Goal: Task Accomplishment & Management: Use online tool/utility

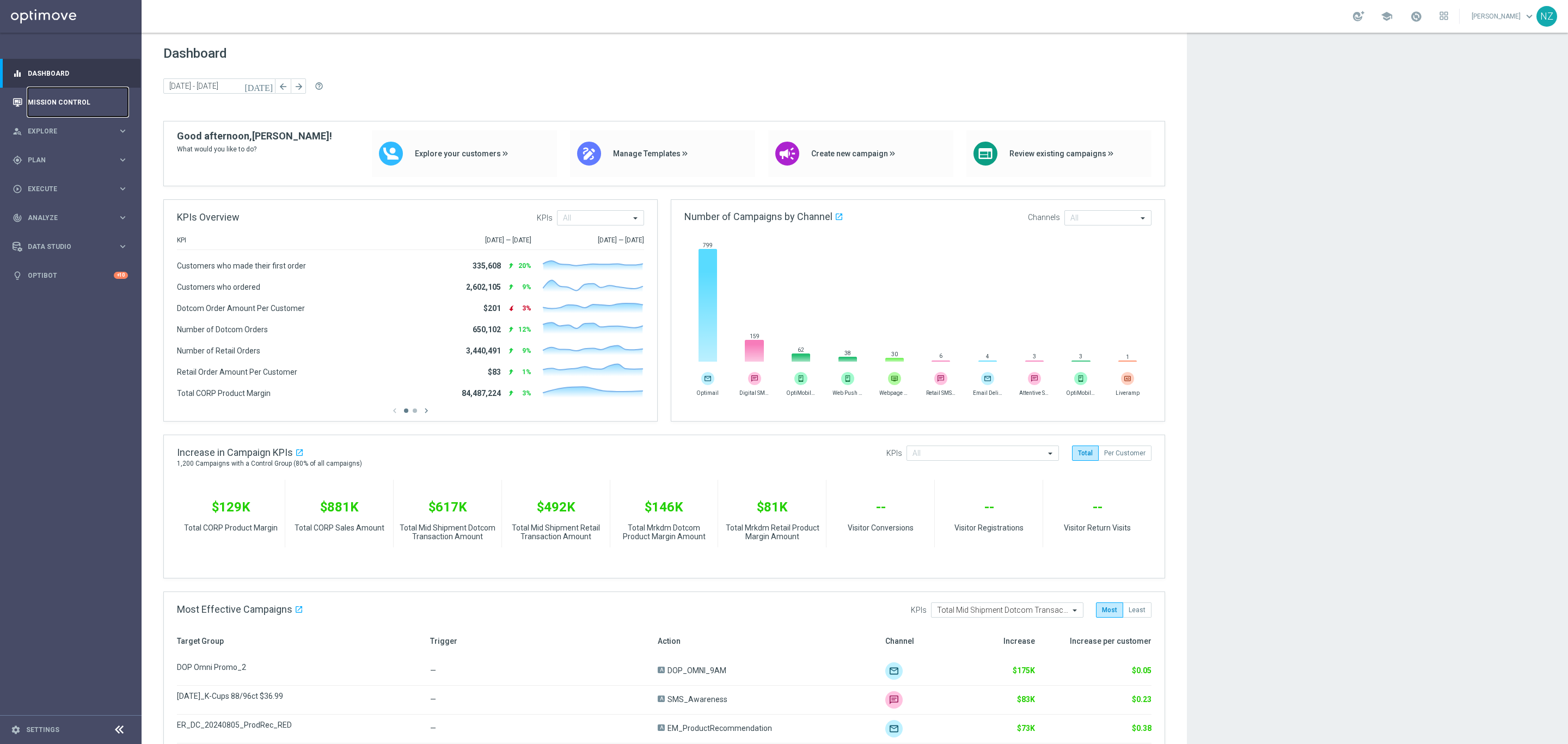
click at [64, 101] on link "Mission Control" at bounding box center [77, 102] width 100 height 29
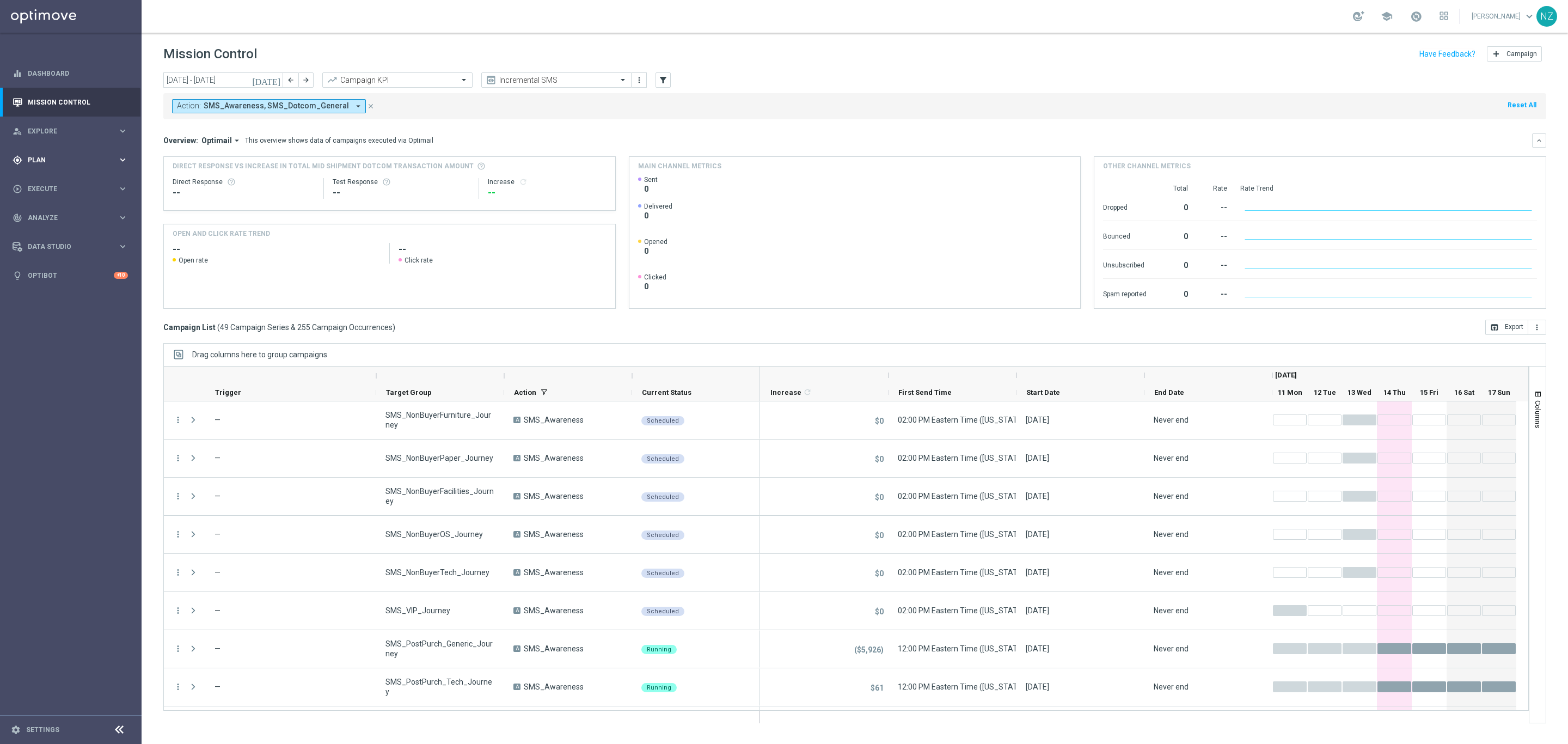
click at [43, 155] on div "gps_fixed Plan" at bounding box center [65, 160] width 105 height 10
click at [61, 212] on span "Templates" at bounding box center [68, 214] width 78 height 7
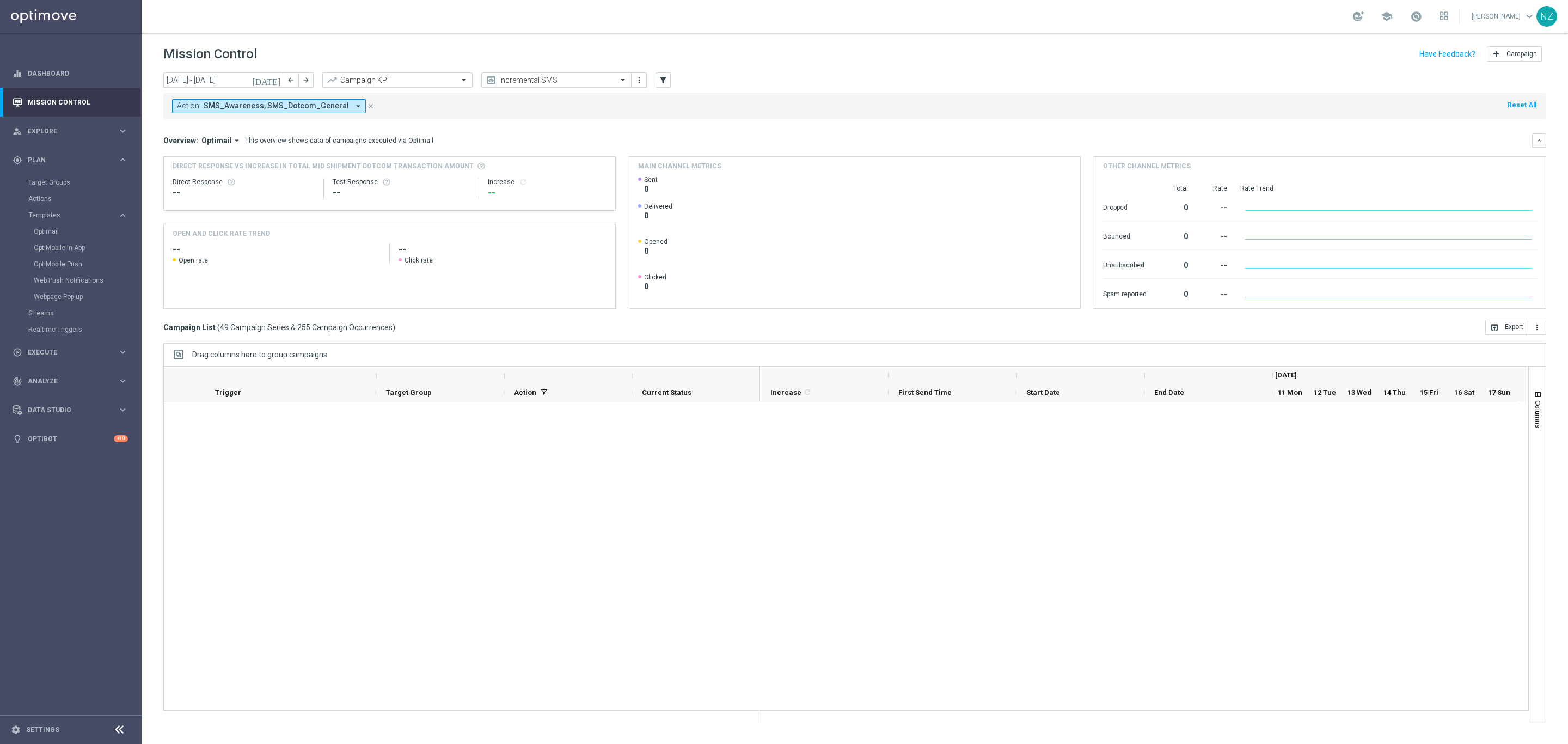
scroll to position [1306, 0]
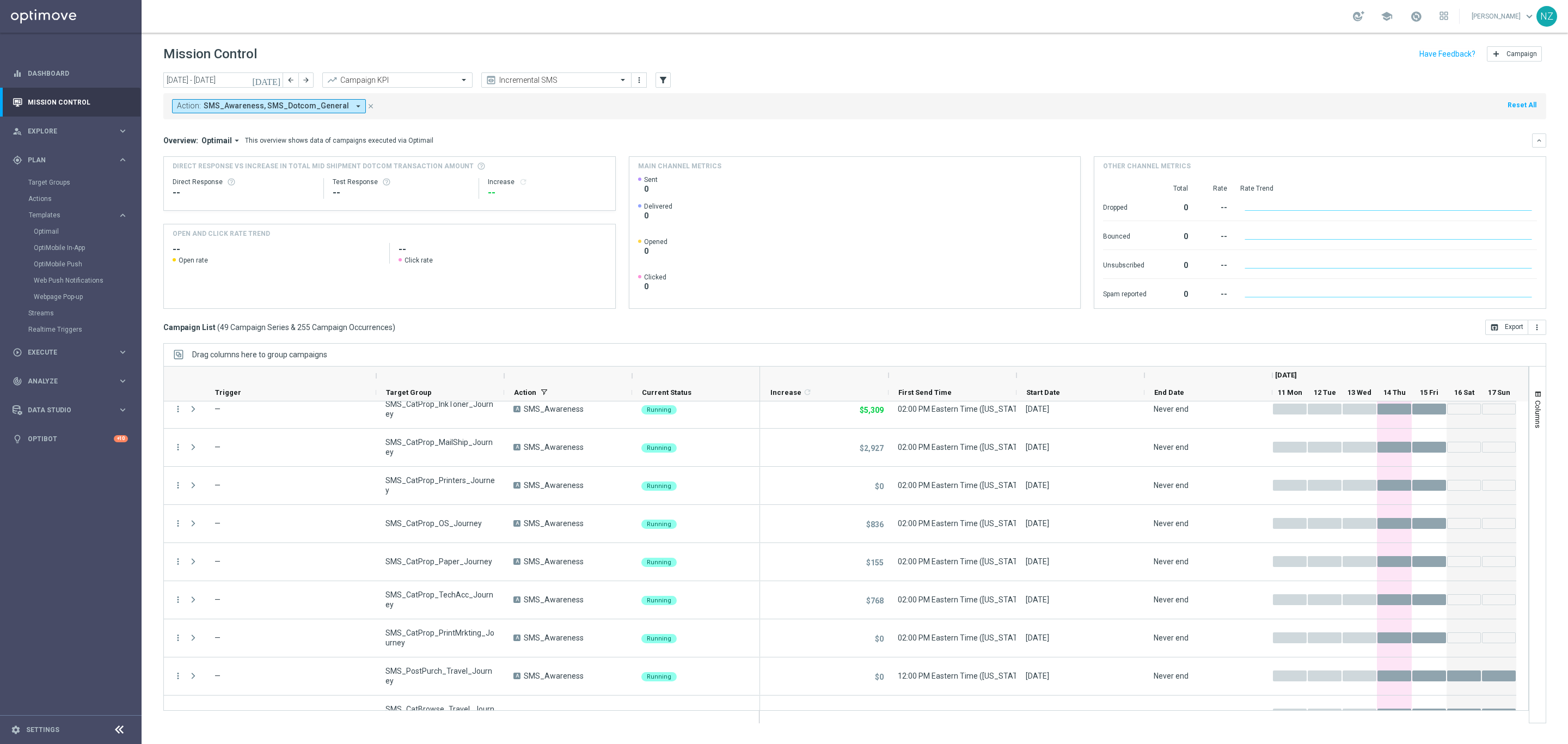
click at [277, 77] on icon "[DATE]" at bounding box center [267, 80] width 30 height 10
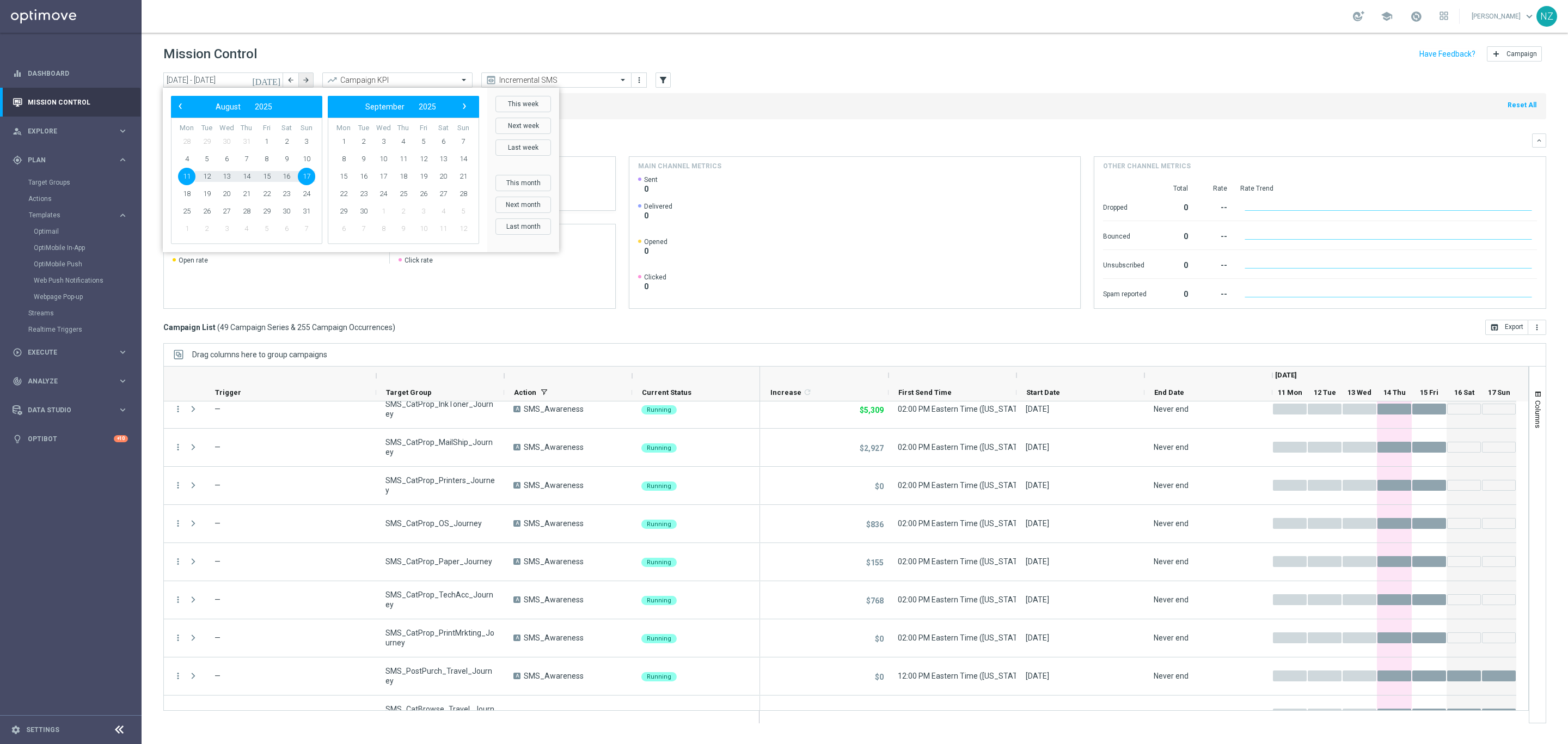
click at [306, 81] on icon "arrow_forward" at bounding box center [306, 80] width 8 height 8
type input "[DATE] - [DATE]"
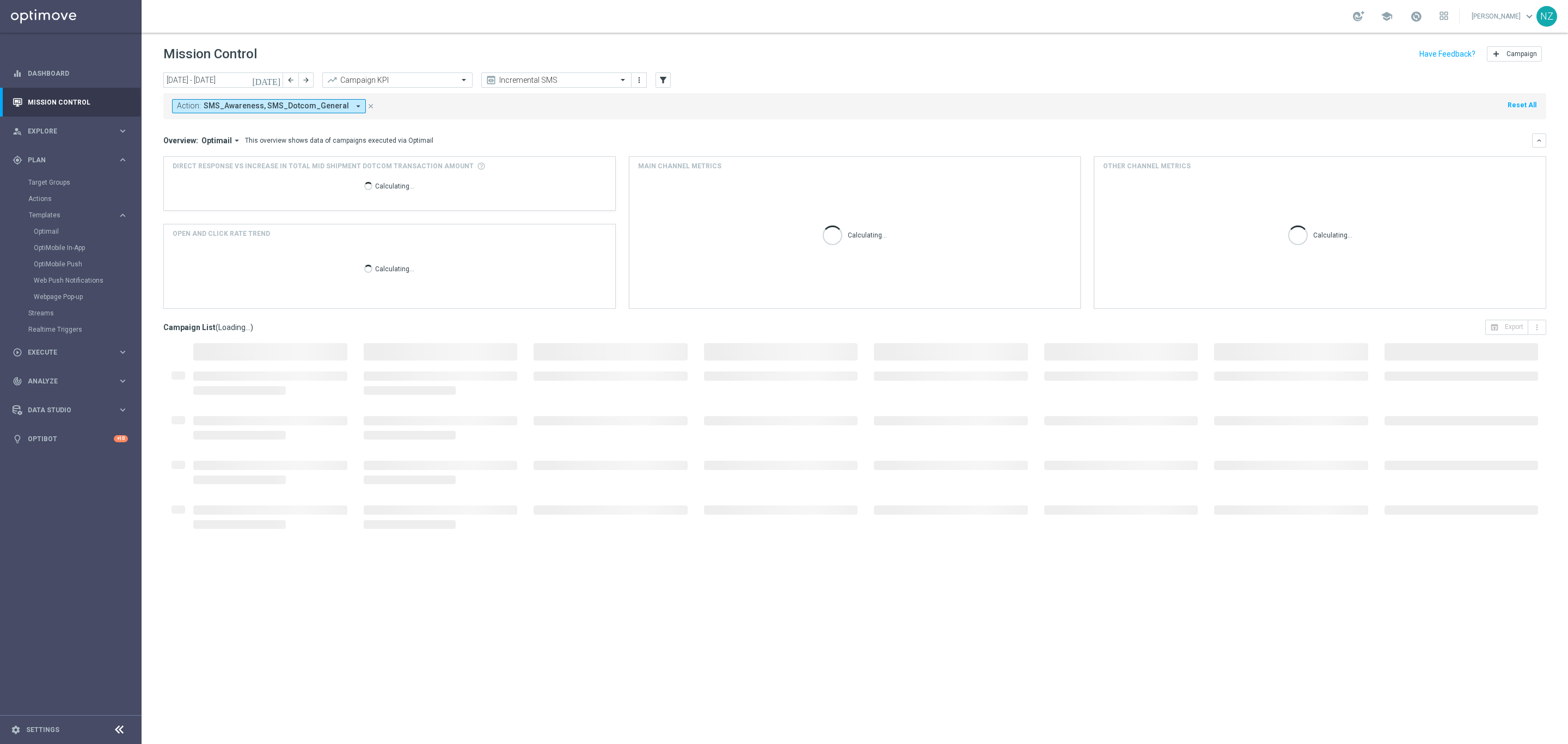
click at [325, 47] on div "Mission Control add Campaign" at bounding box center [854, 54] width 1382 height 21
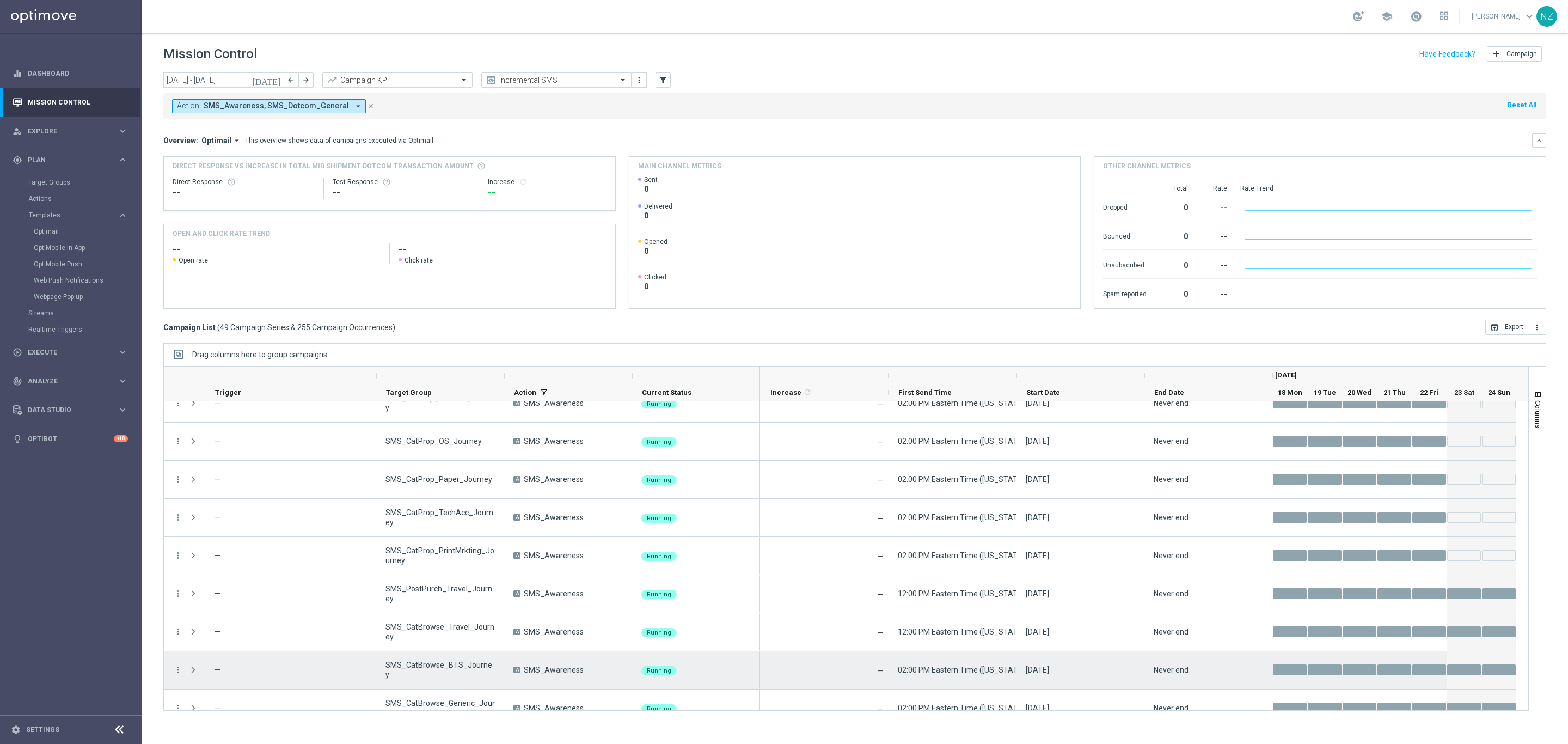
scroll to position [1559, 0]
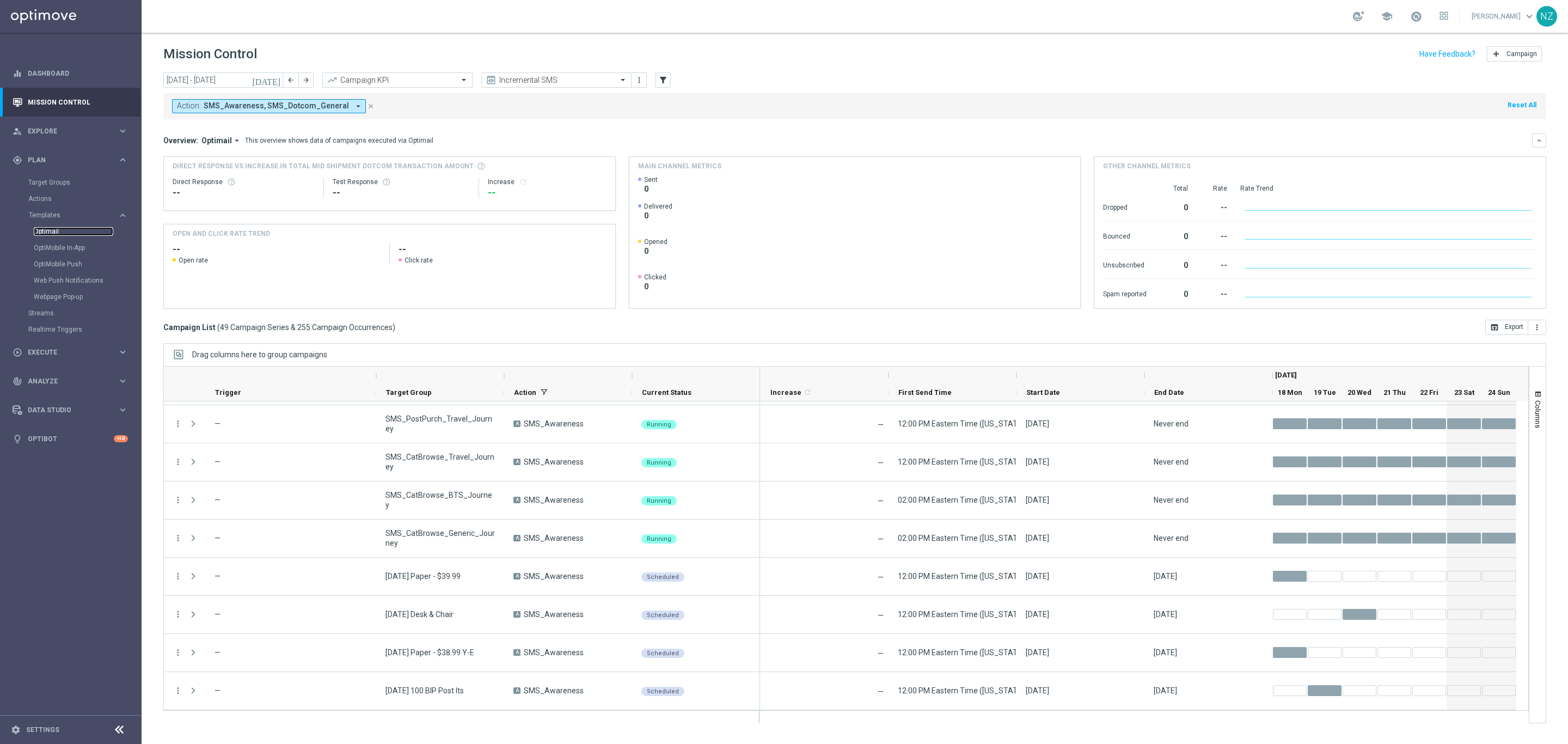
click at [59, 229] on link "Optimail" at bounding box center [72, 231] width 79 height 9
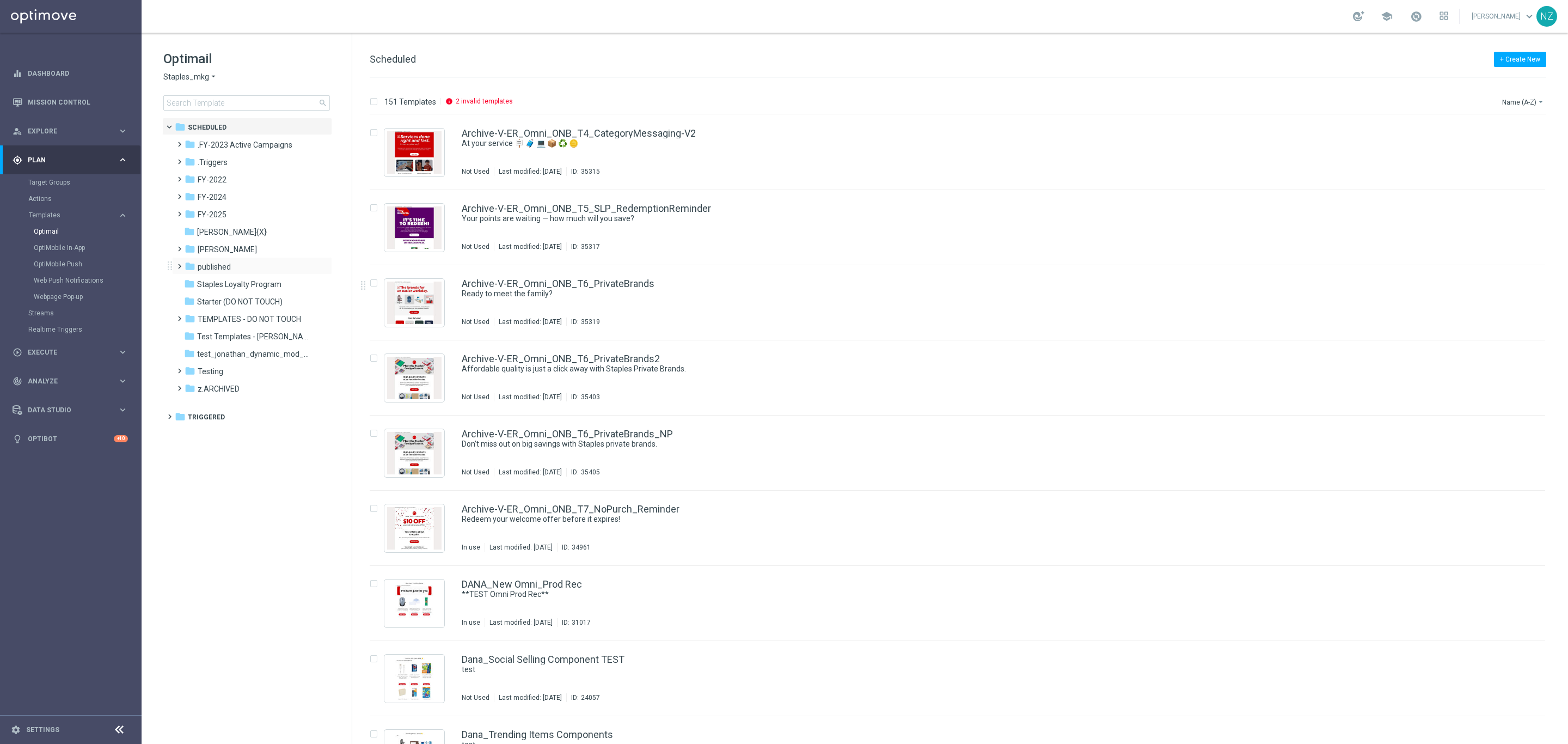
click at [178, 264] on span at bounding box center [176, 261] width 5 height 5
click at [191, 298] on span at bounding box center [188, 296] width 5 height 5
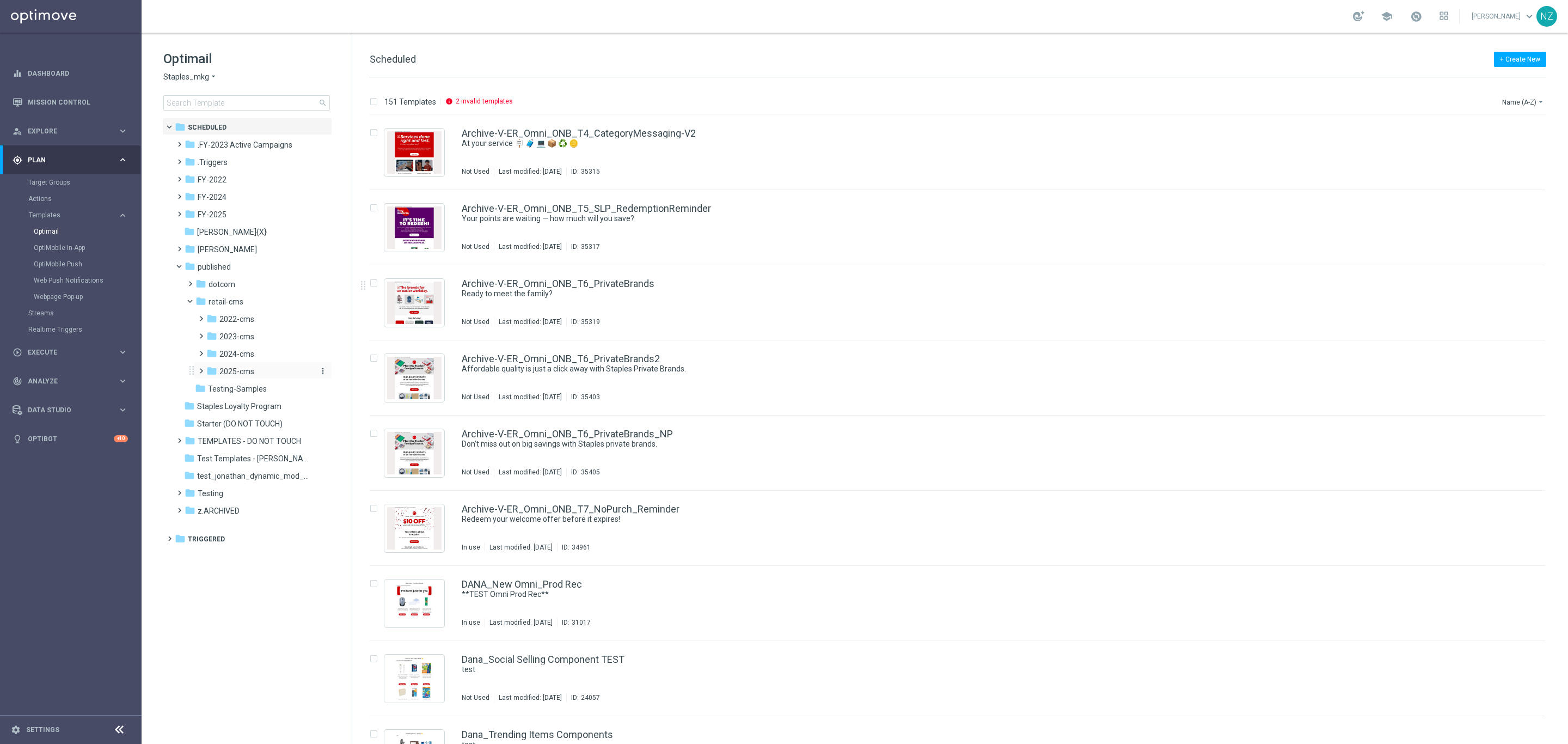
click at [240, 369] on span "2025-cms" at bounding box center [236, 372] width 35 height 10
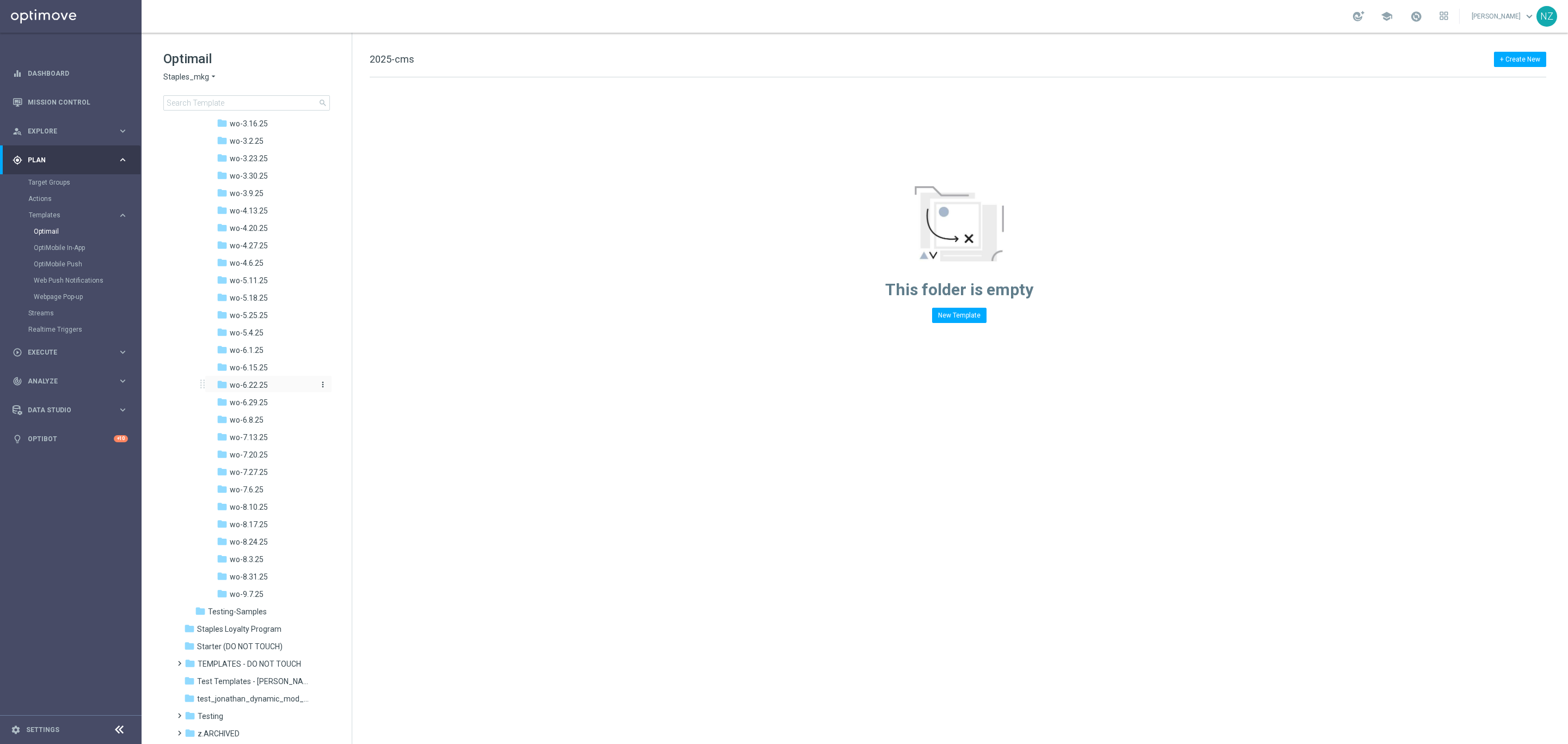
scroll to position [467, 0]
click at [260, 493] on span "wo-8.17.25" at bounding box center [249, 496] width 38 height 10
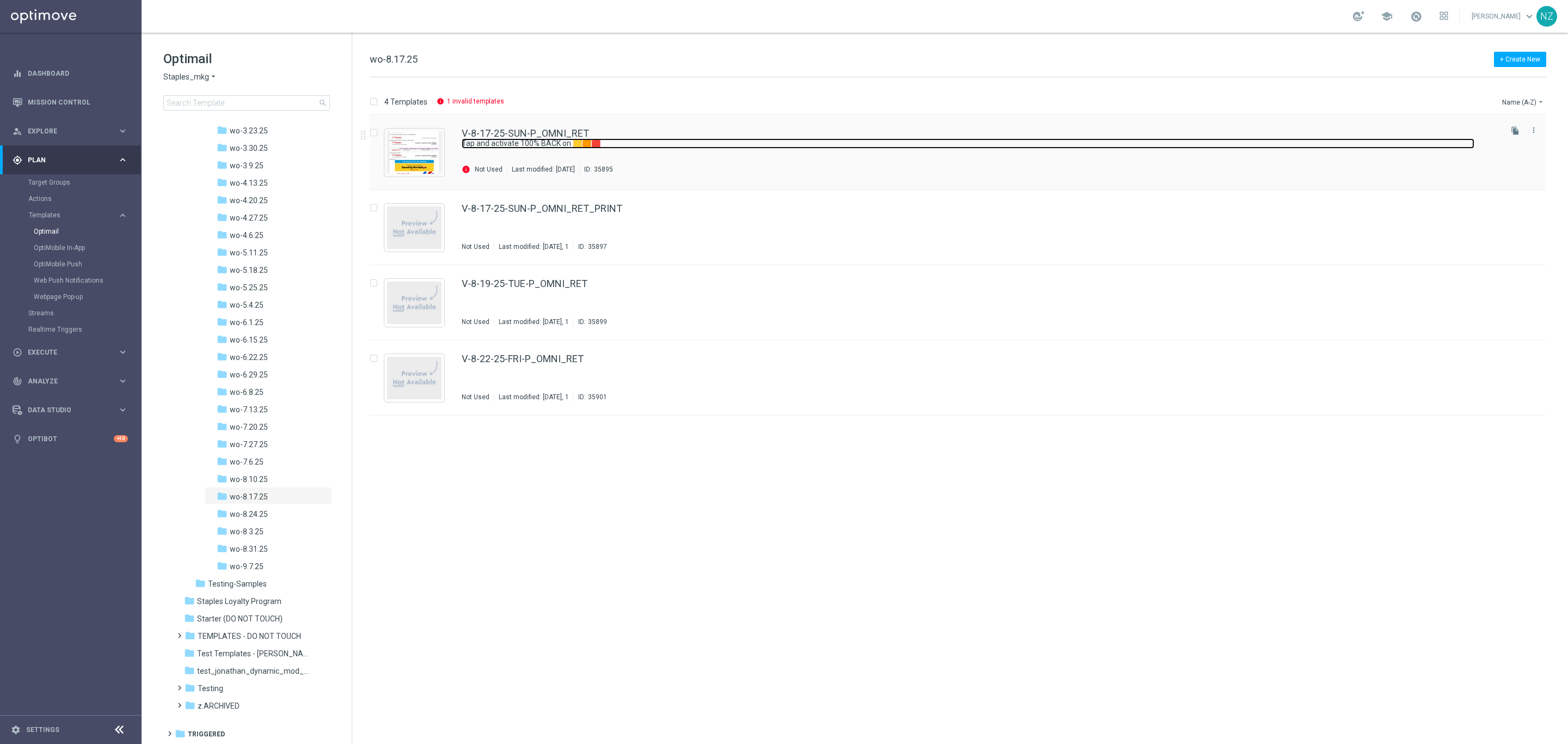
click at [684, 139] on link "Tap and activate 100% BACK on 🟨🟧🟥" at bounding box center [968, 143] width 1013 height 10
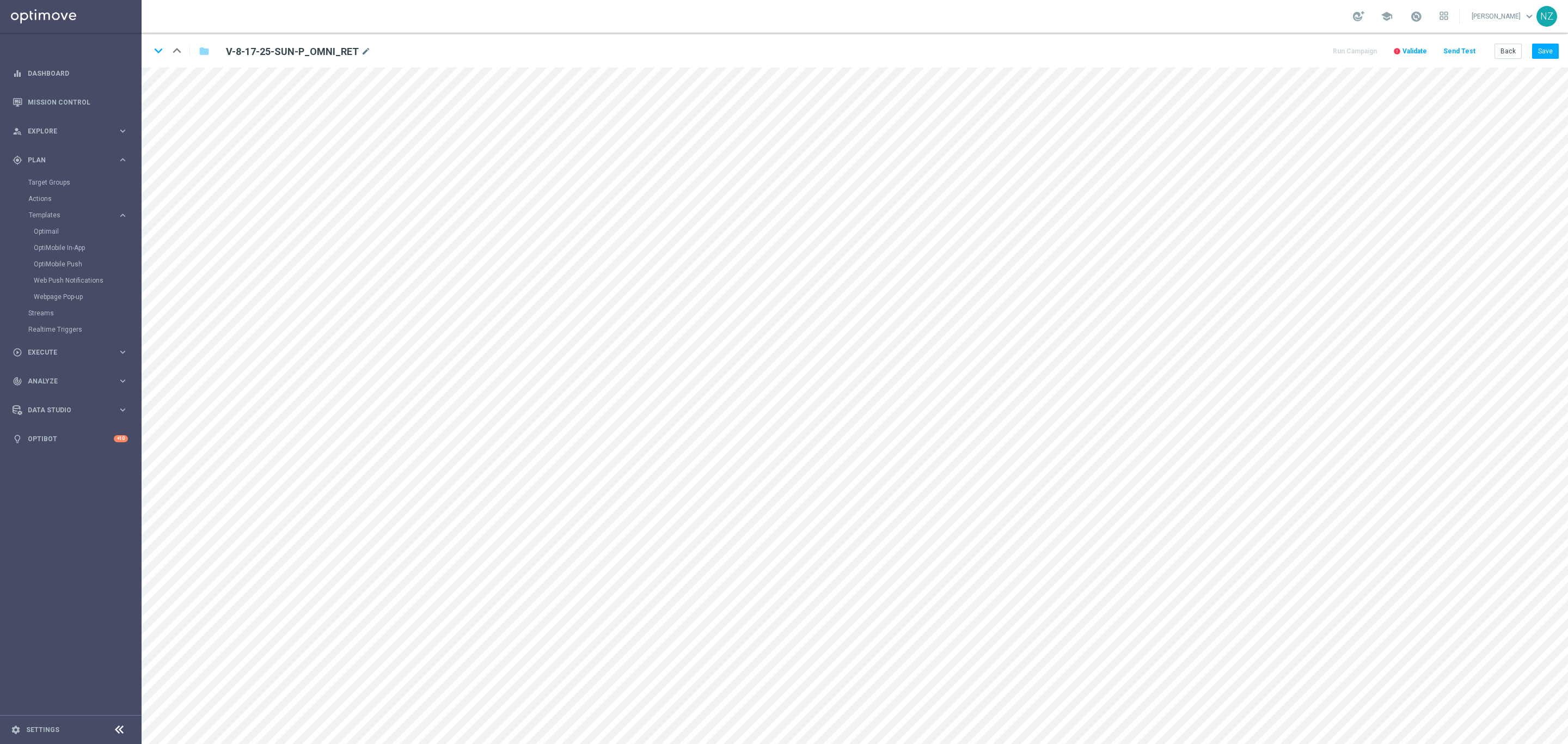
click at [1417, 50] on span "Validate" at bounding box center [1415, 51] width 25 height 8
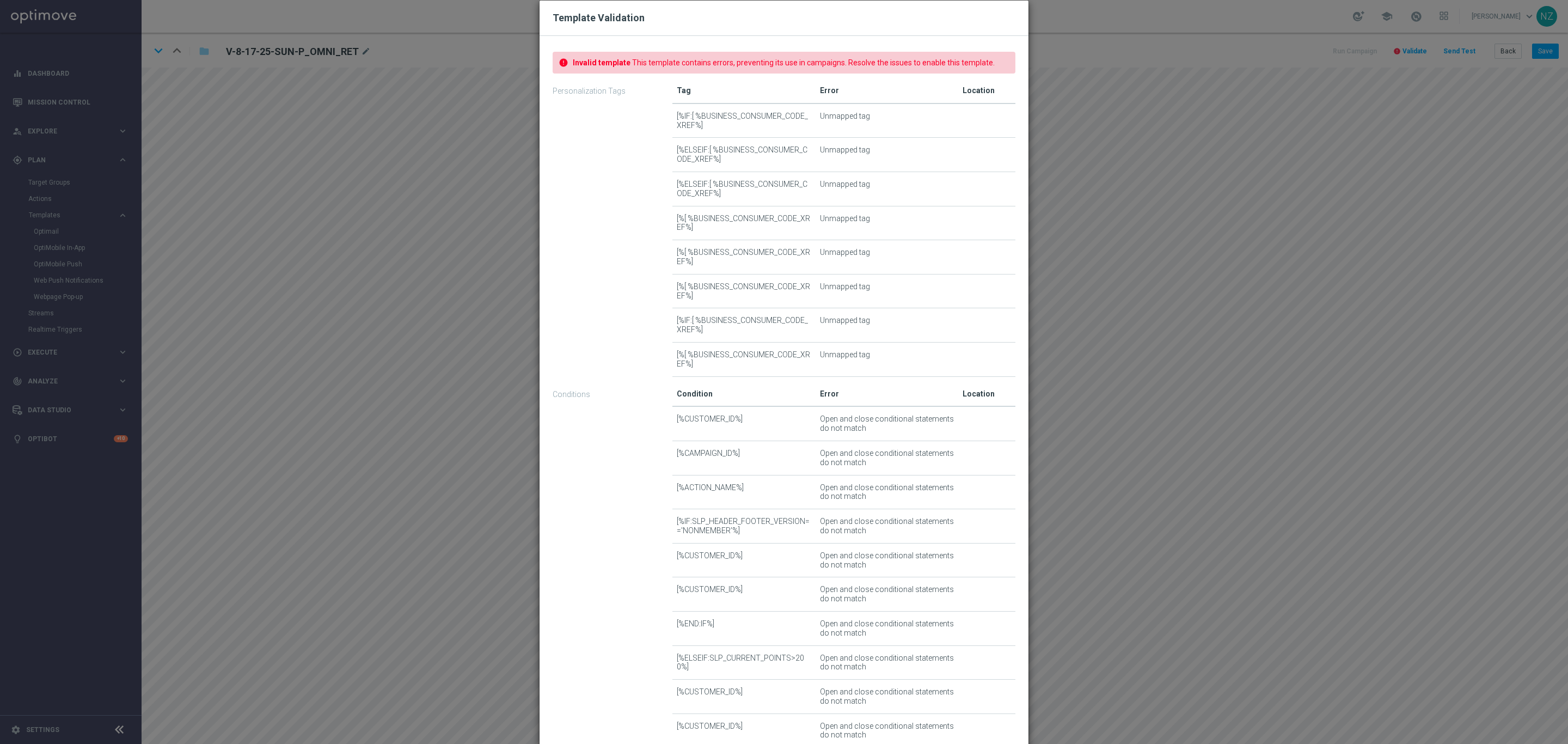
click at [1140, 413] on div "Template Validation error Invalid template This template contains errors, preve…" at bounding box center [784, 372] width 1568 height 744
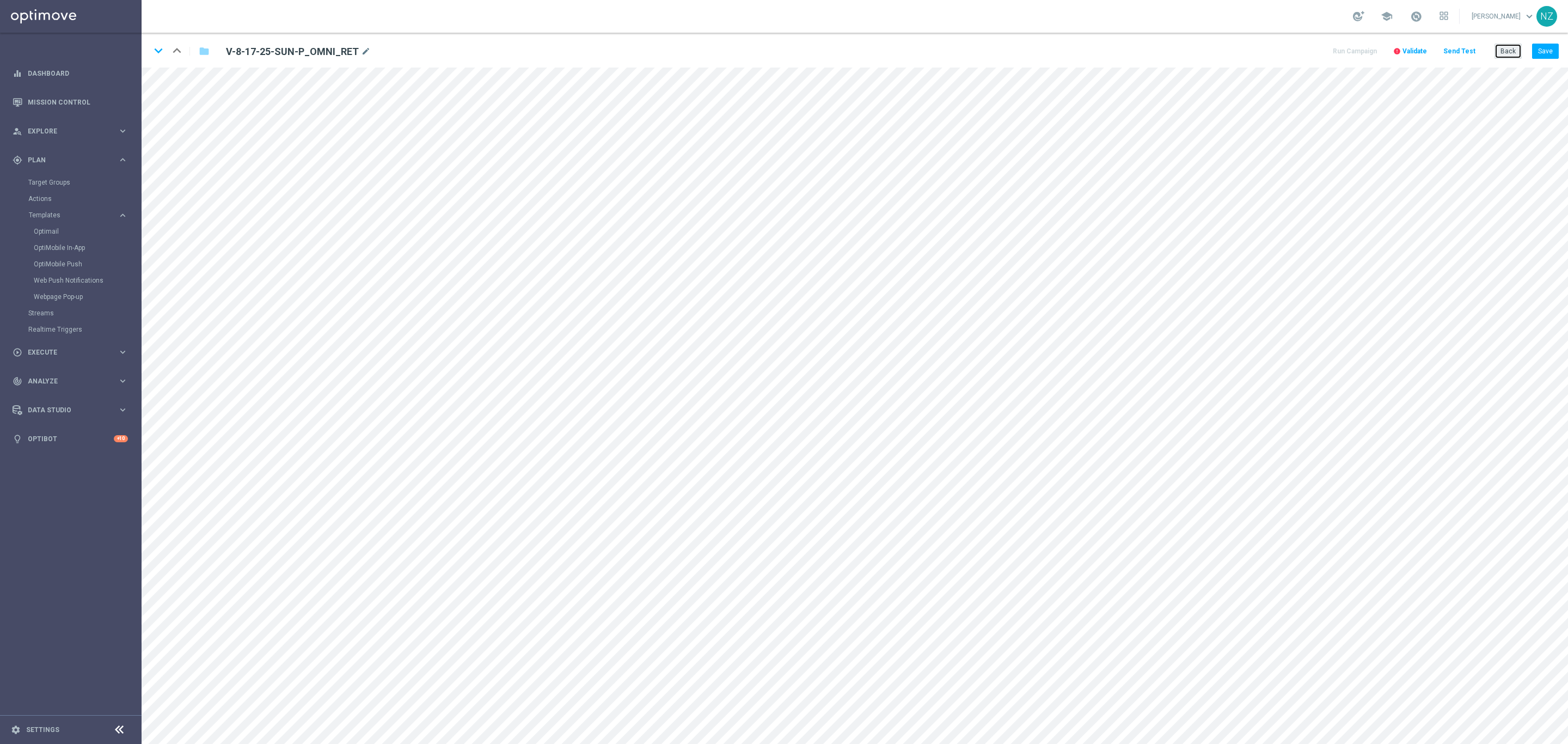
click at [1504, 50] on button "Back" at bounding box center [1508, 51] width 28 height 15
